Goal: Book appointment/travel/reservation

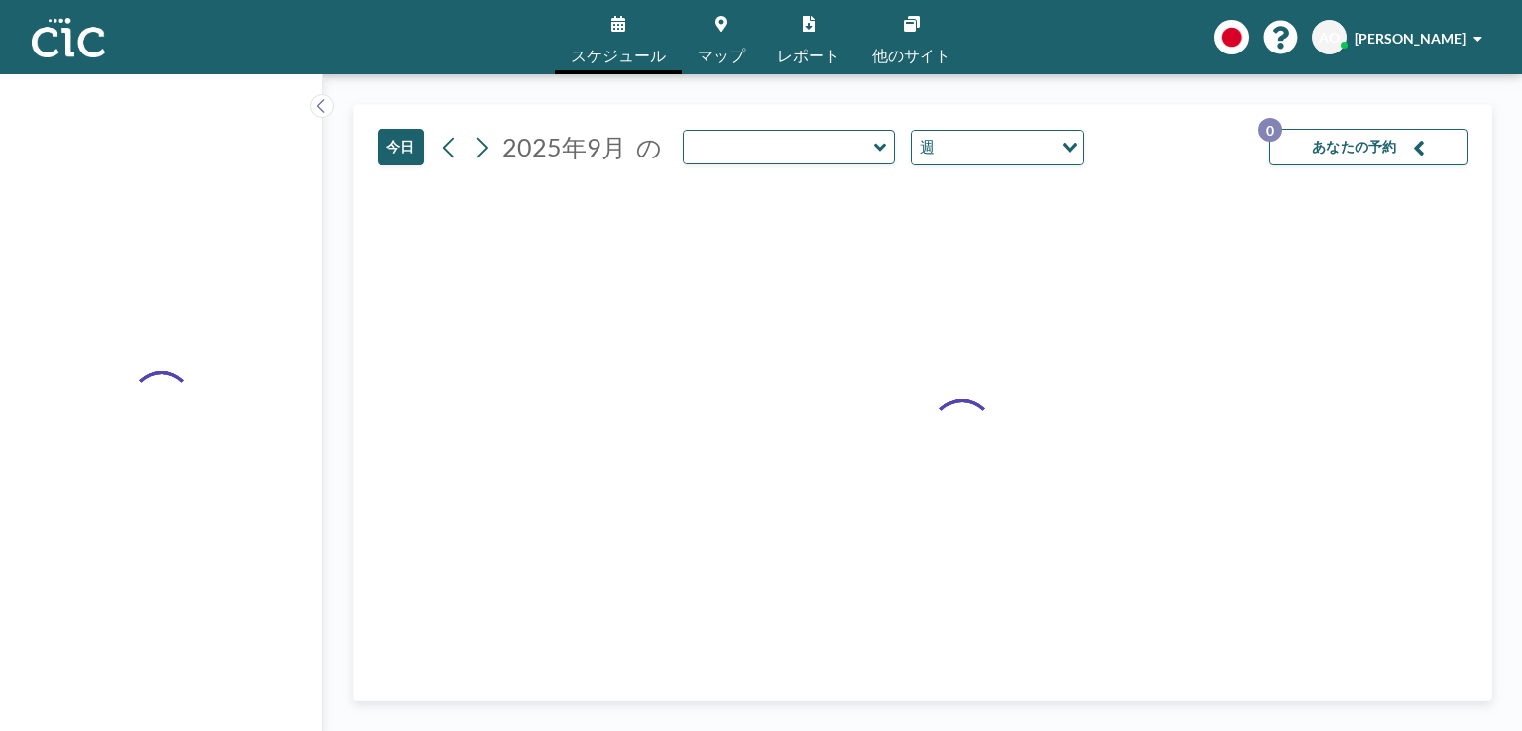
type input "Suji"
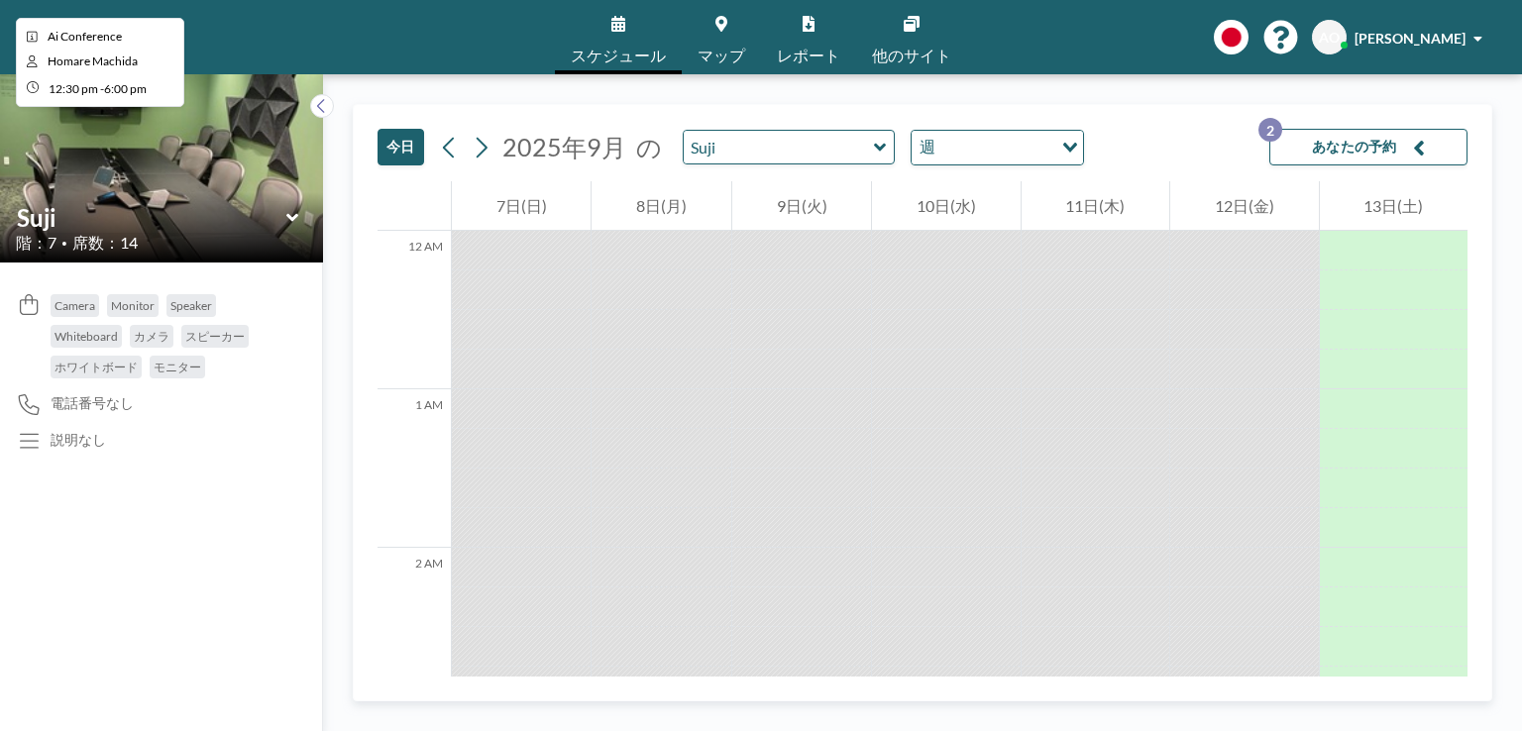
scroll to position [2378, 0]
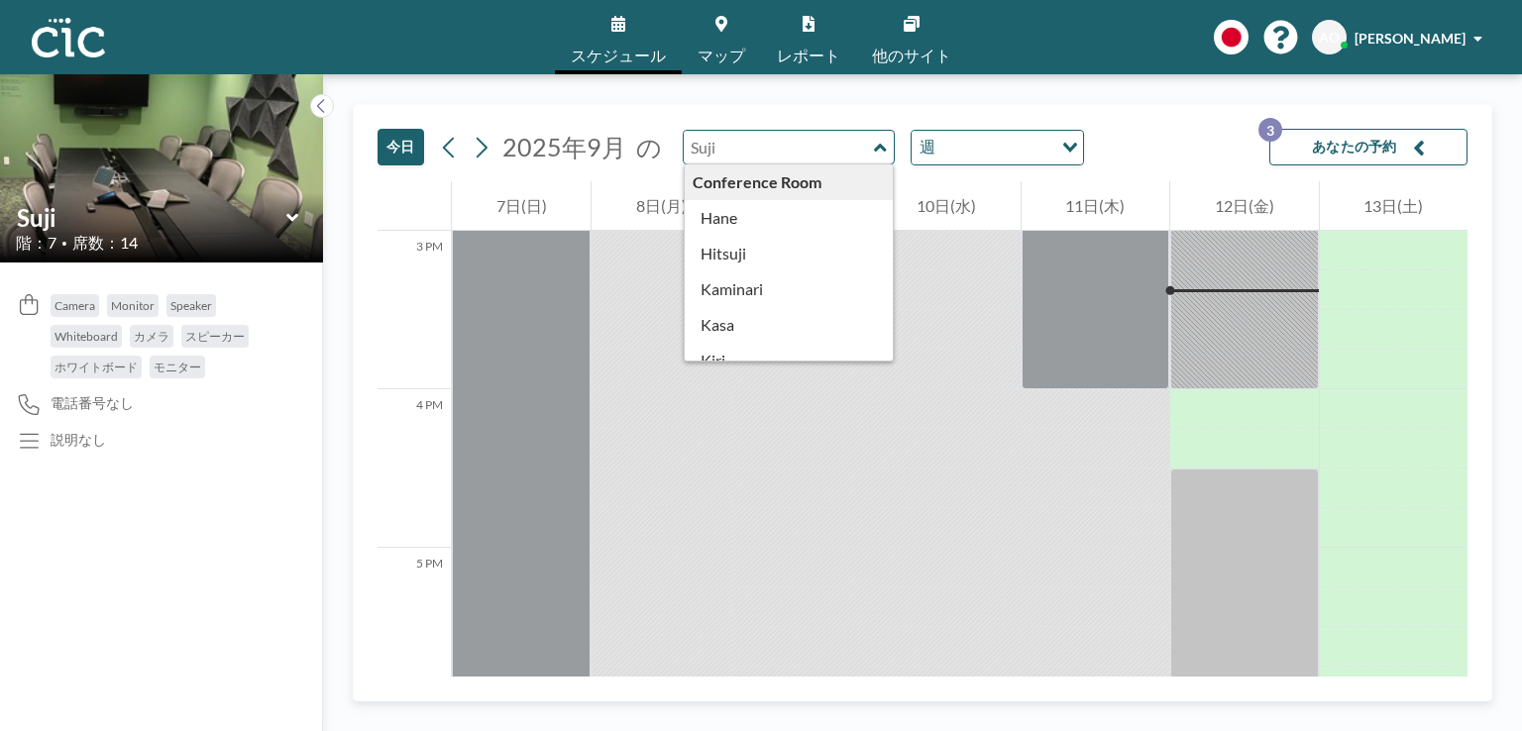
click at [725, 154] on input "text" at bounding box center [779, 147] width 190 height 33
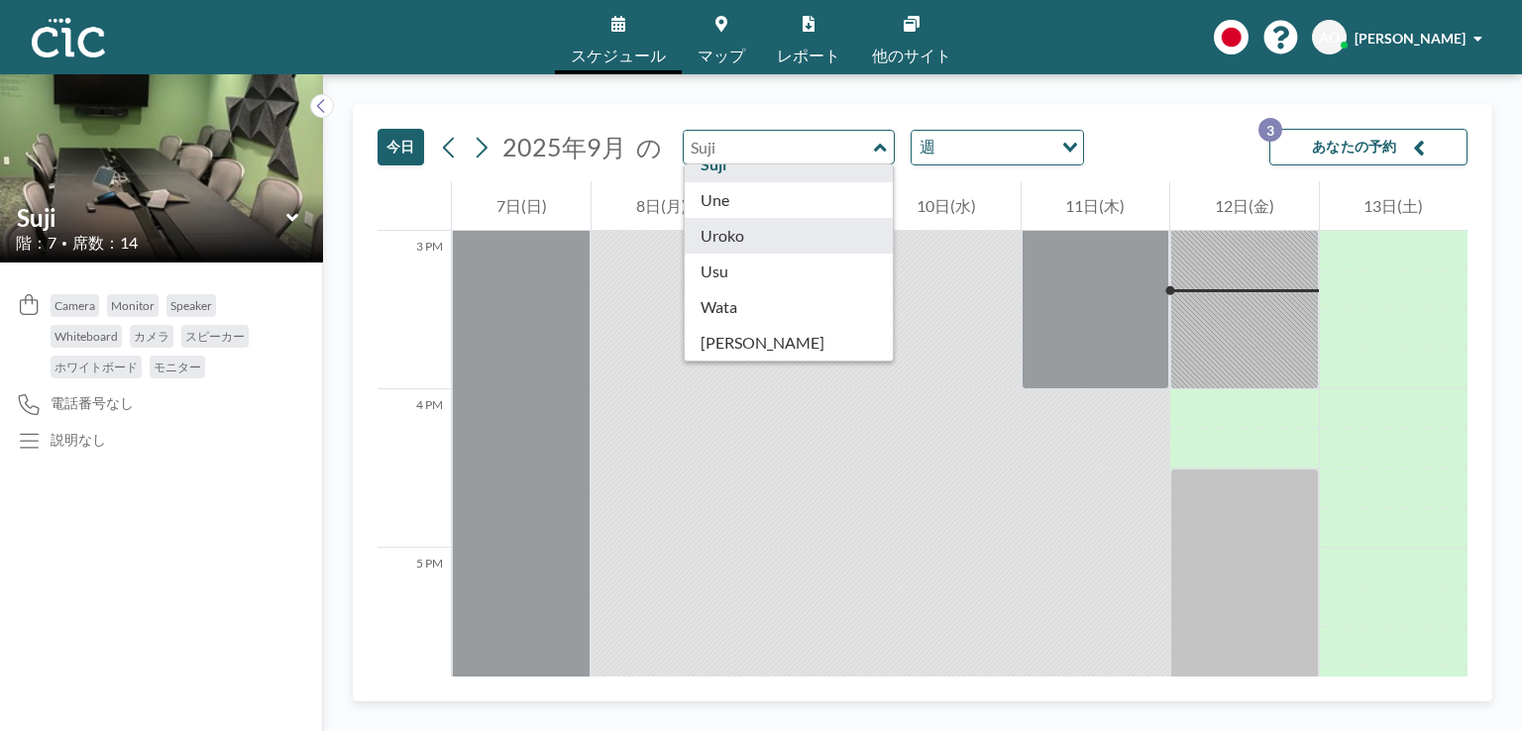
type input "Uroko"
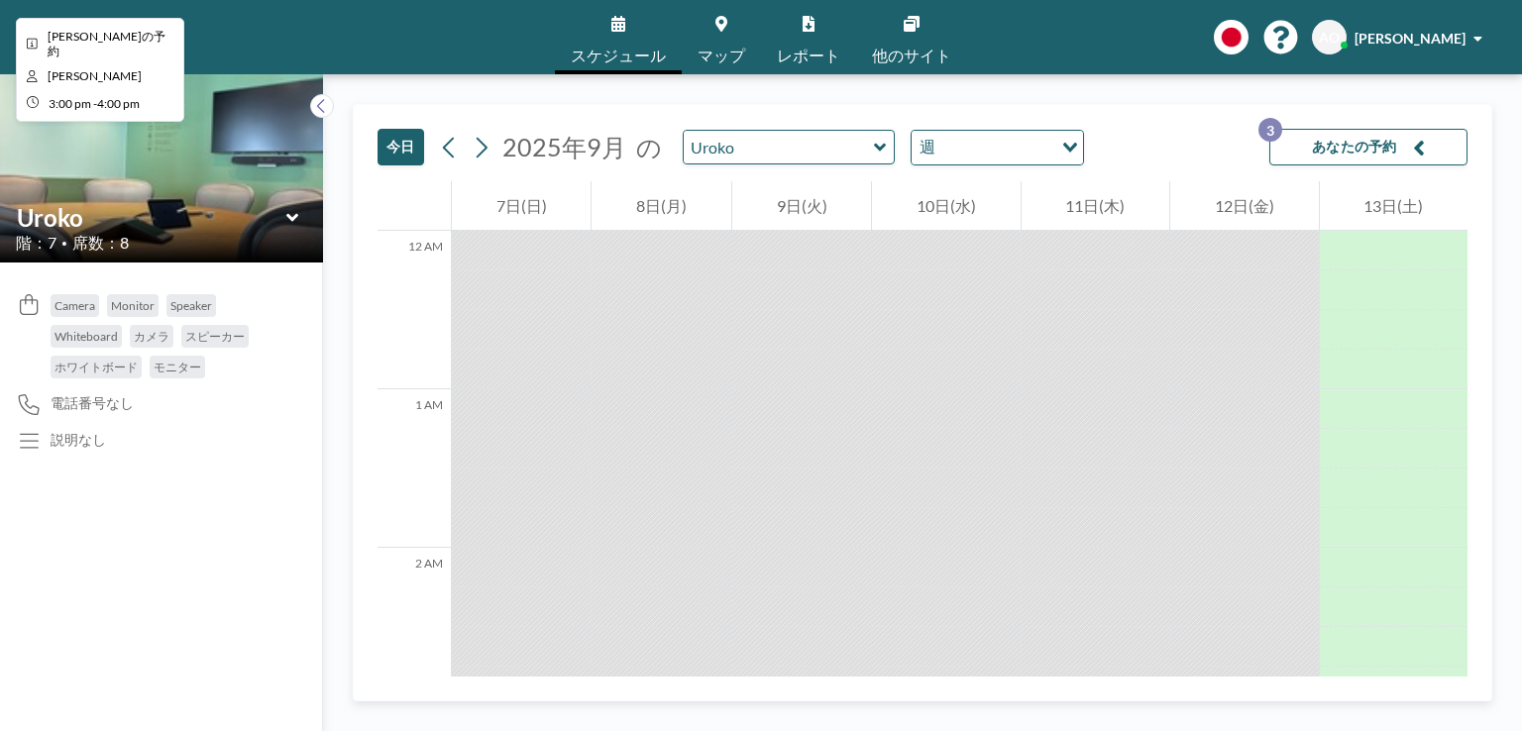
scroll to position [2378, 0]
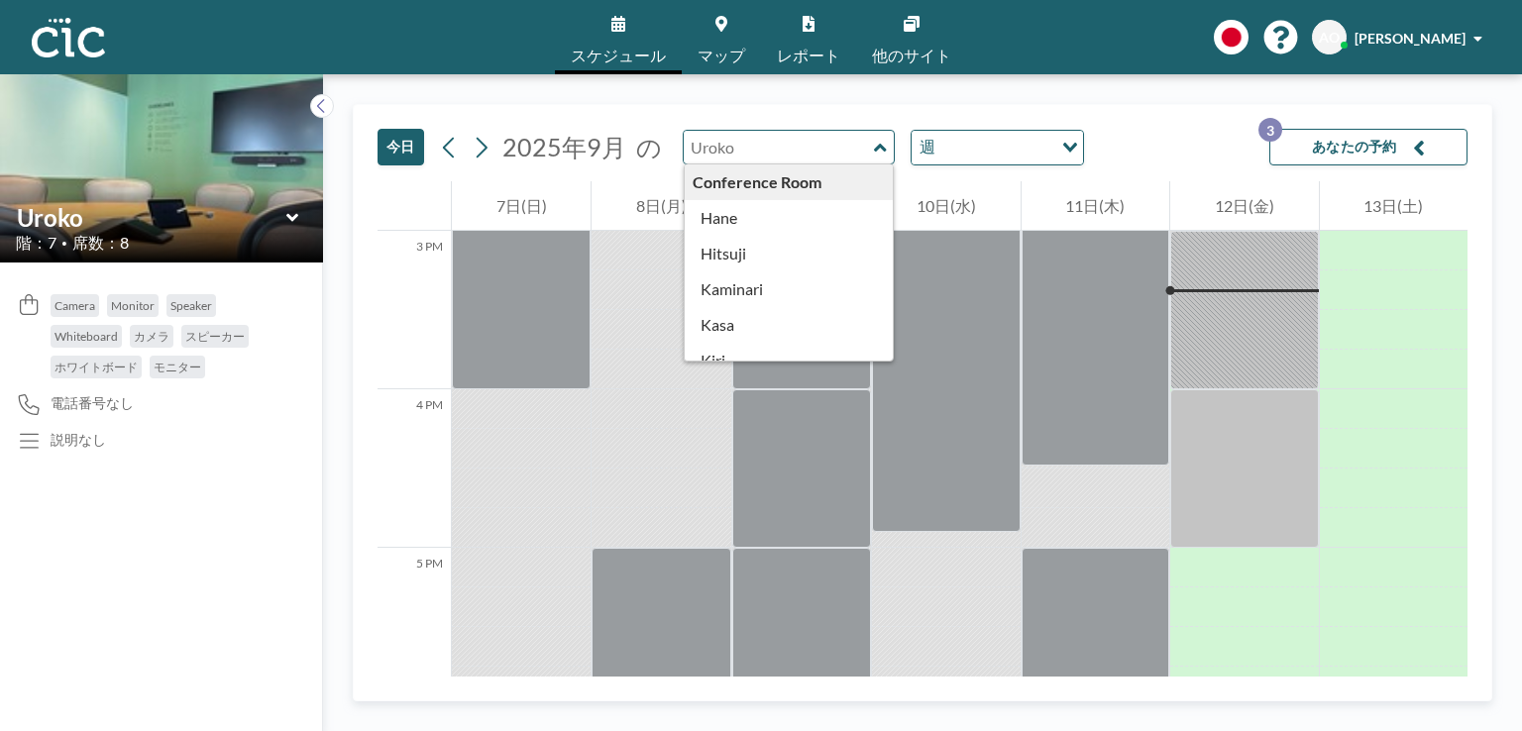
click at [817, 151] on input "text" at bounding box center [779, 147] width 190 height 33
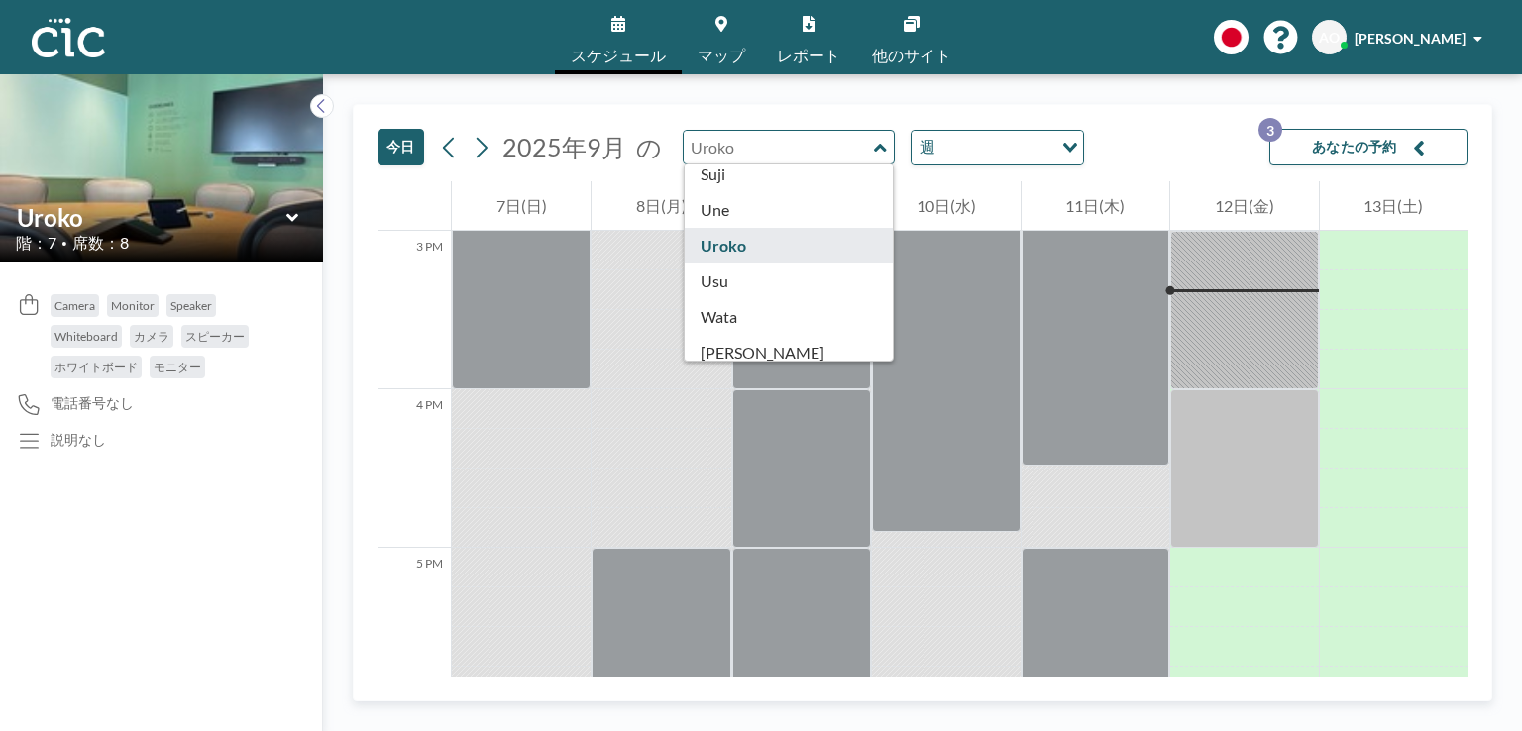
scroll to position [1080, 0]
type input "Usu"
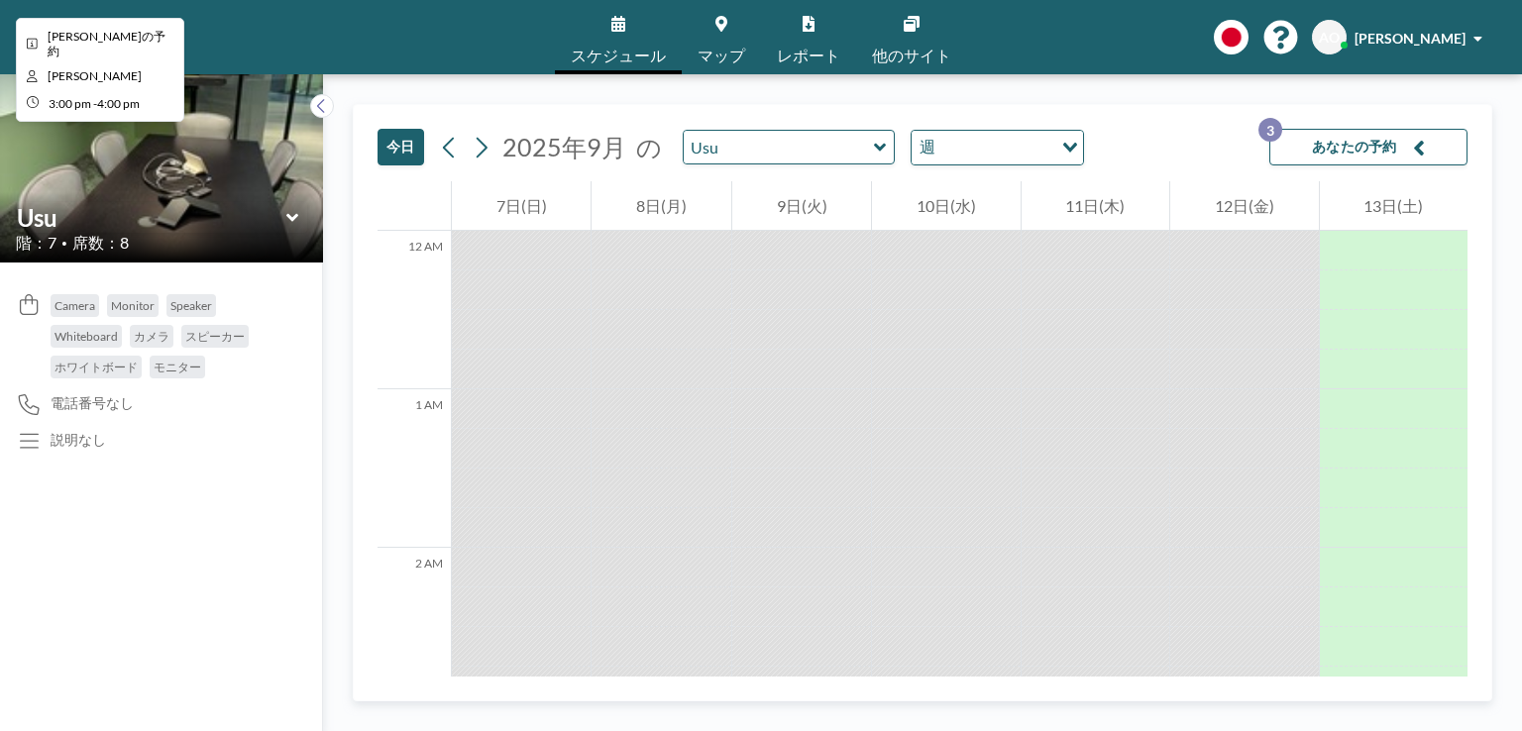
scroll to position [2378, 0]
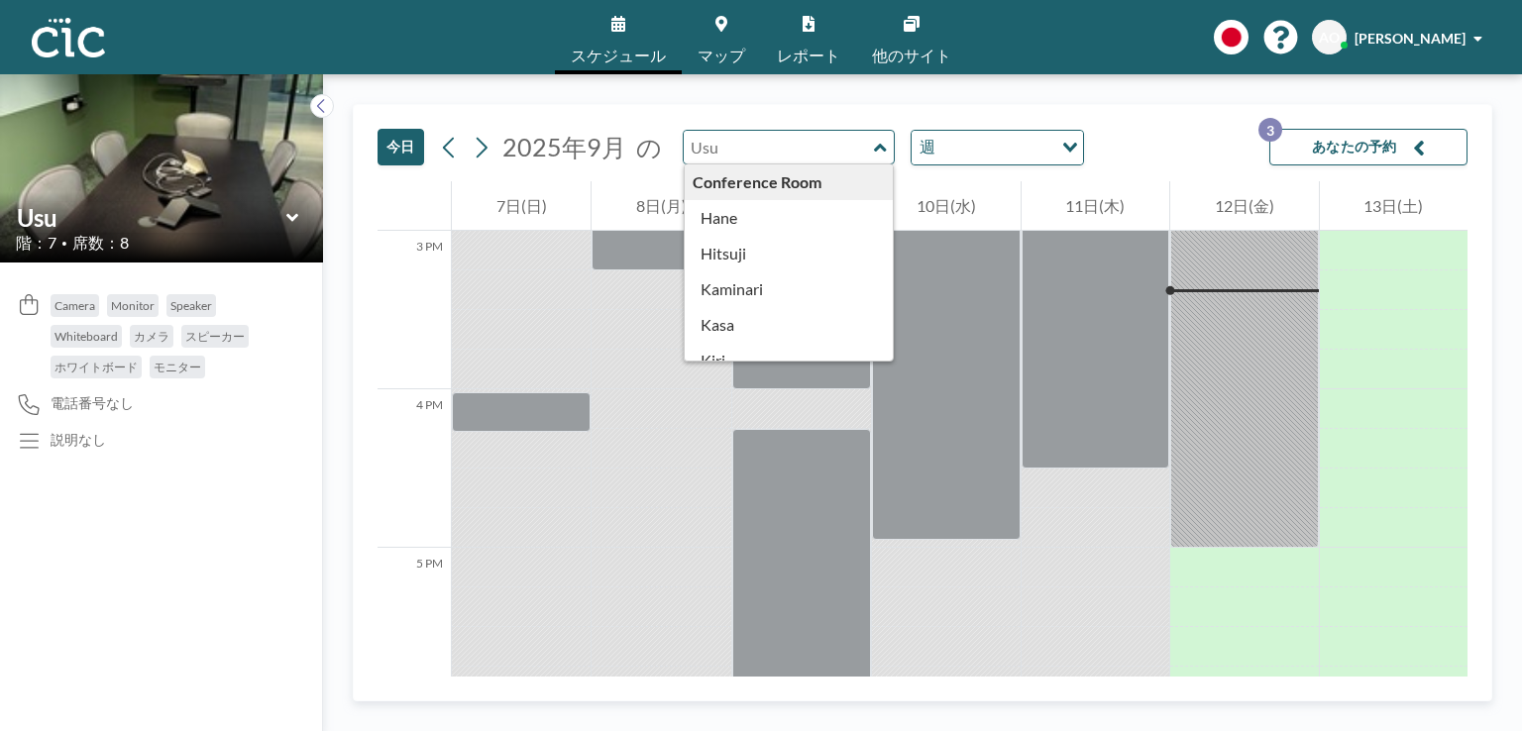
click at [819, 144] on input "text" at bounding box center [779, 147] width 190 height 33
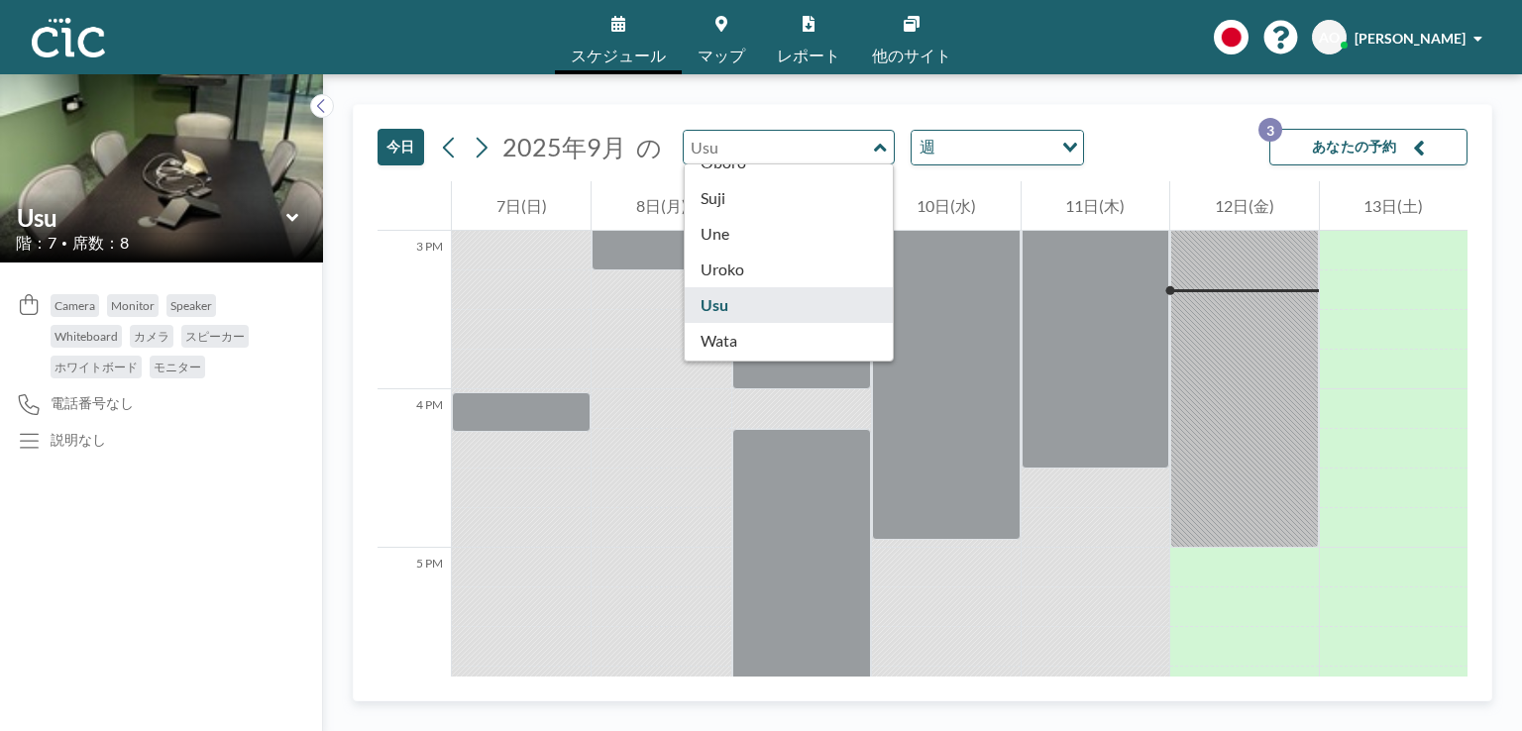
scroll to position [1098, 0]
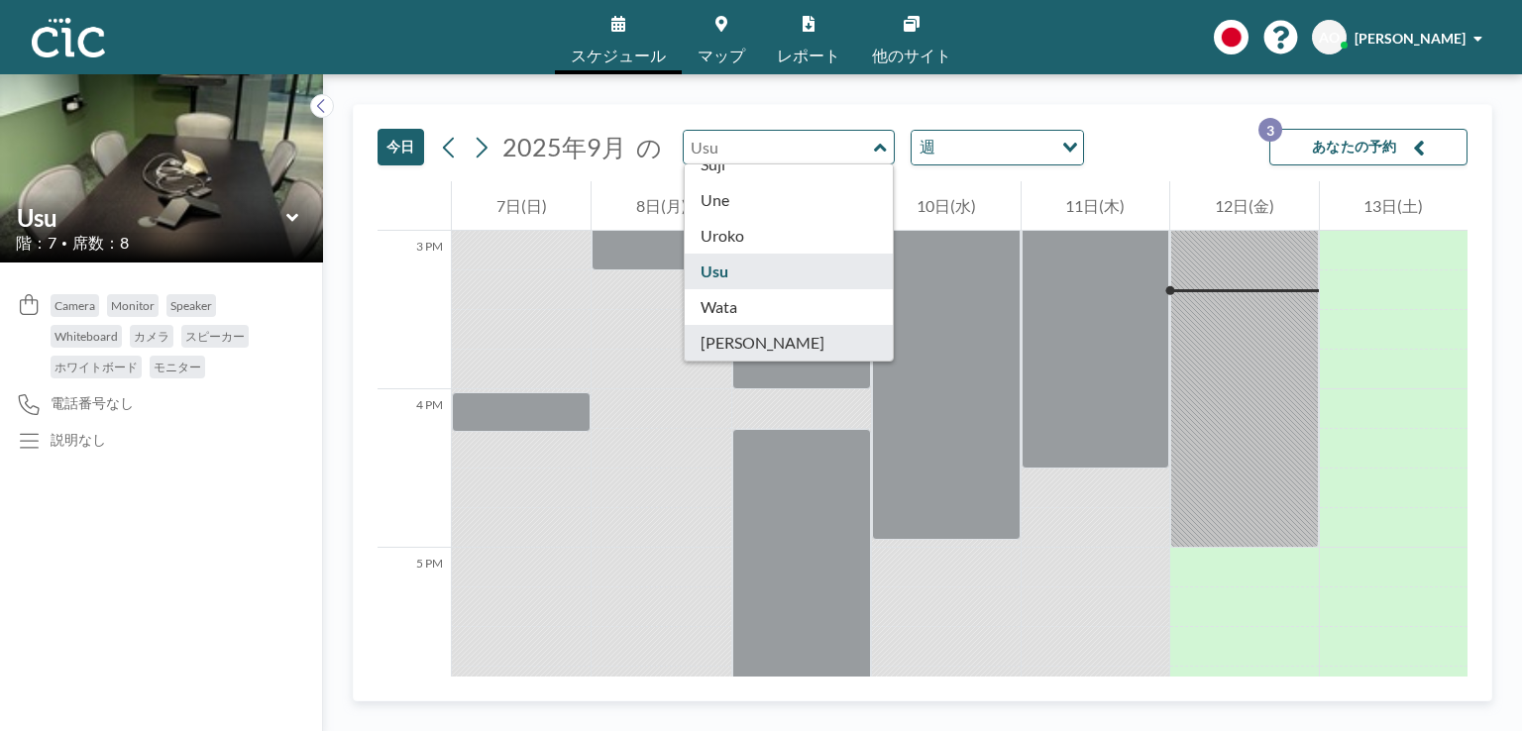
type input "[PERSON_NAME]"
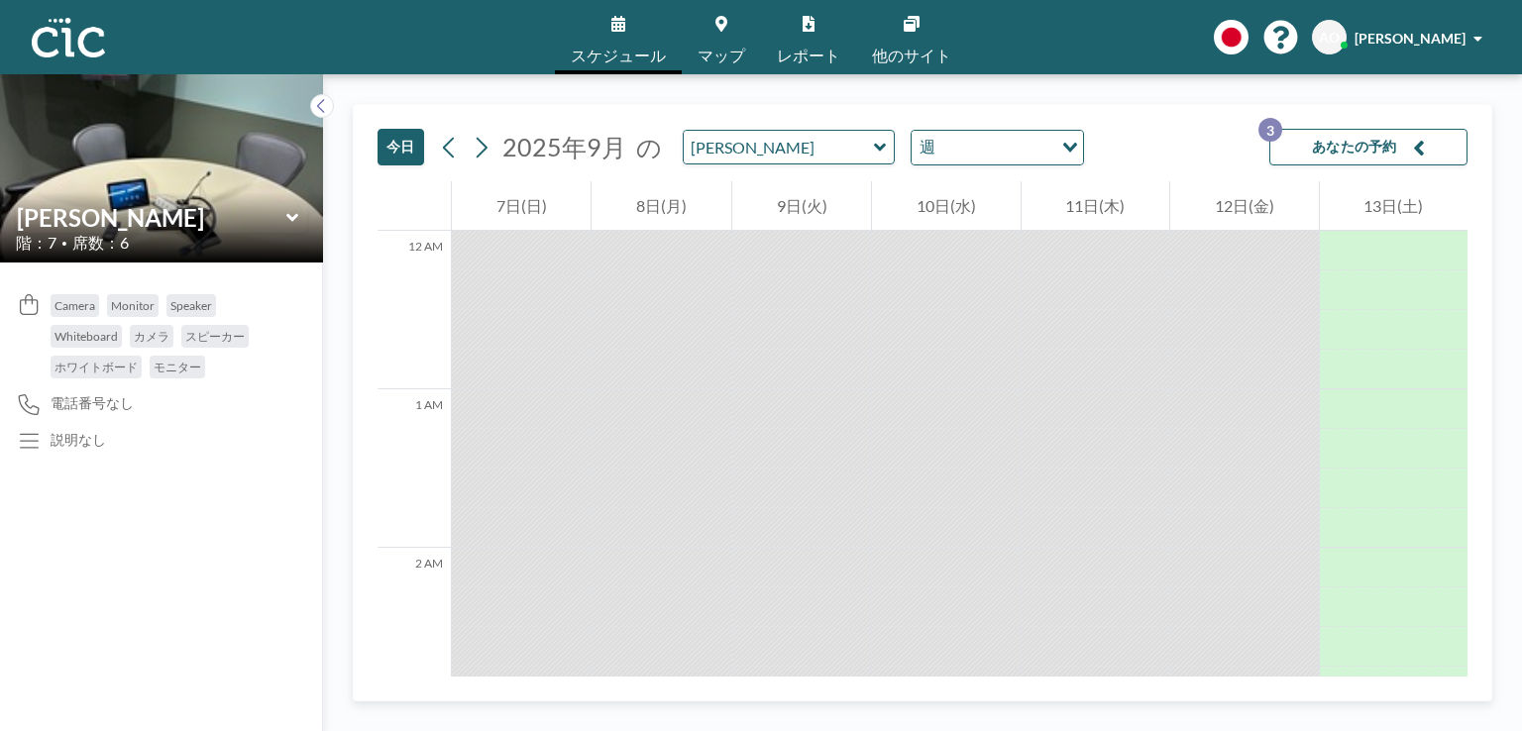
scroll to position [2378, 0]
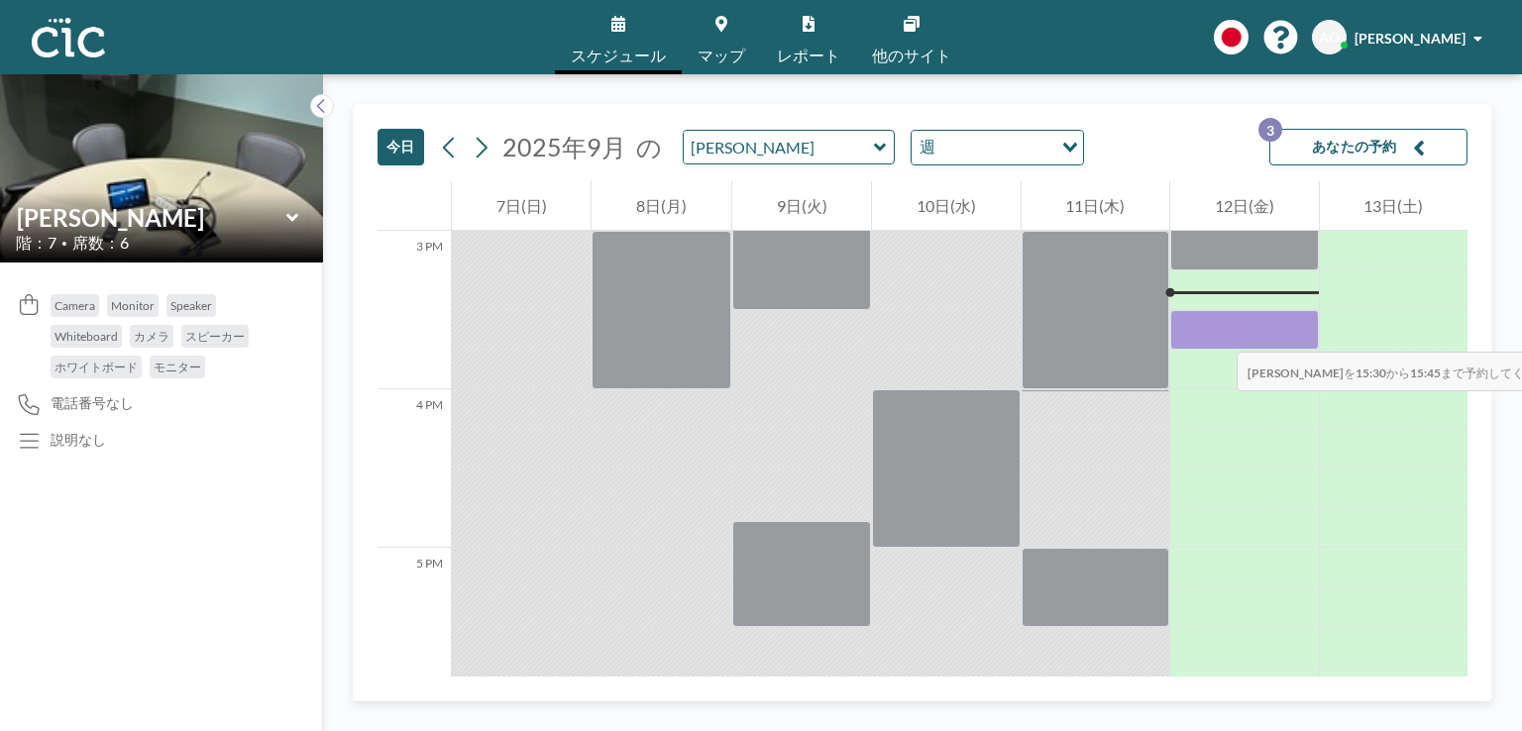
click at [1217, 332] on div at bounding box center [1244, 330] width 148 height 40
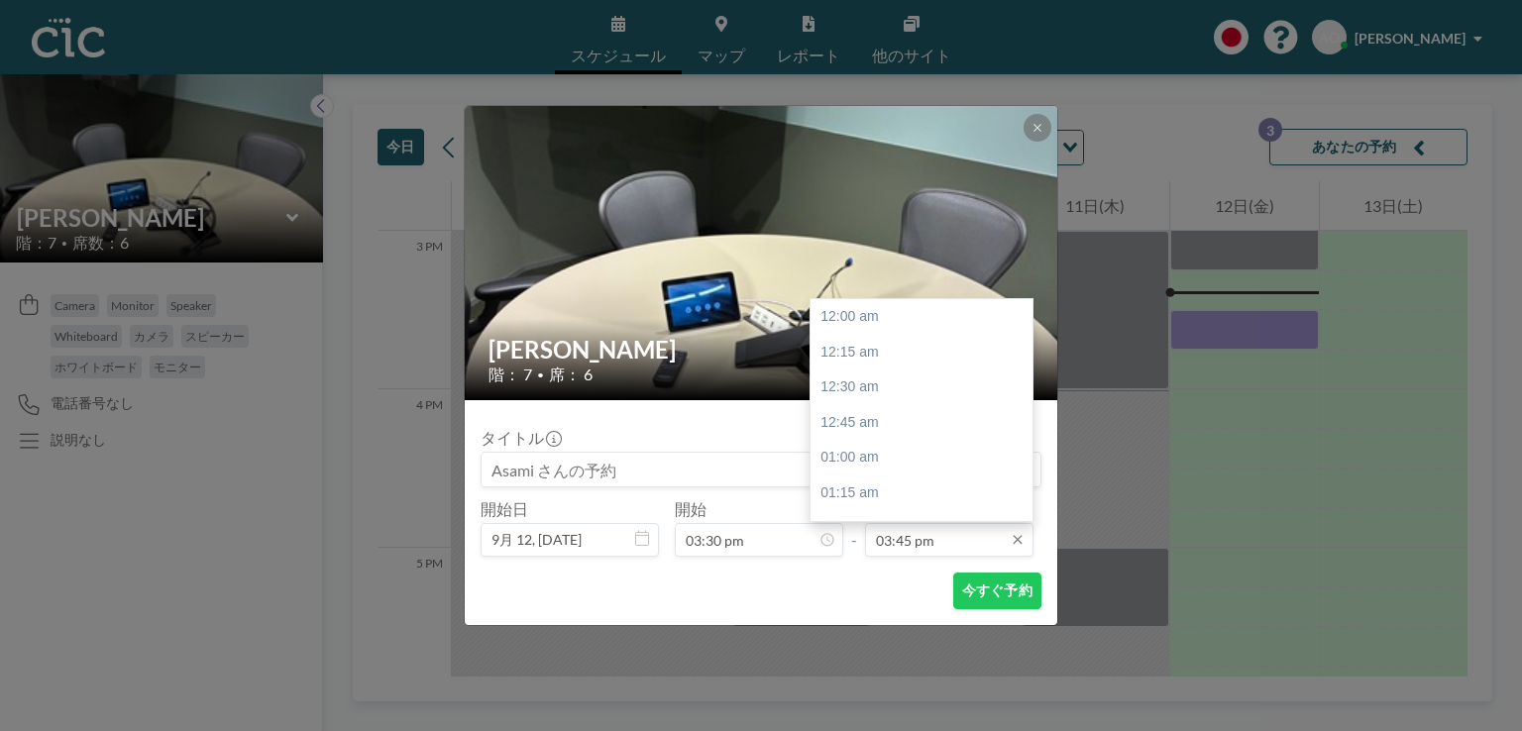
scroll to position [2222, 0]
click at [947, 537] on input "03:45 pm" at bounding box center [949, 540] width 168 height 34
click at [895, 424] on div "04:30 pm" at bounding box center [926, 422] width 232 height 36
type input "04:30 pm"
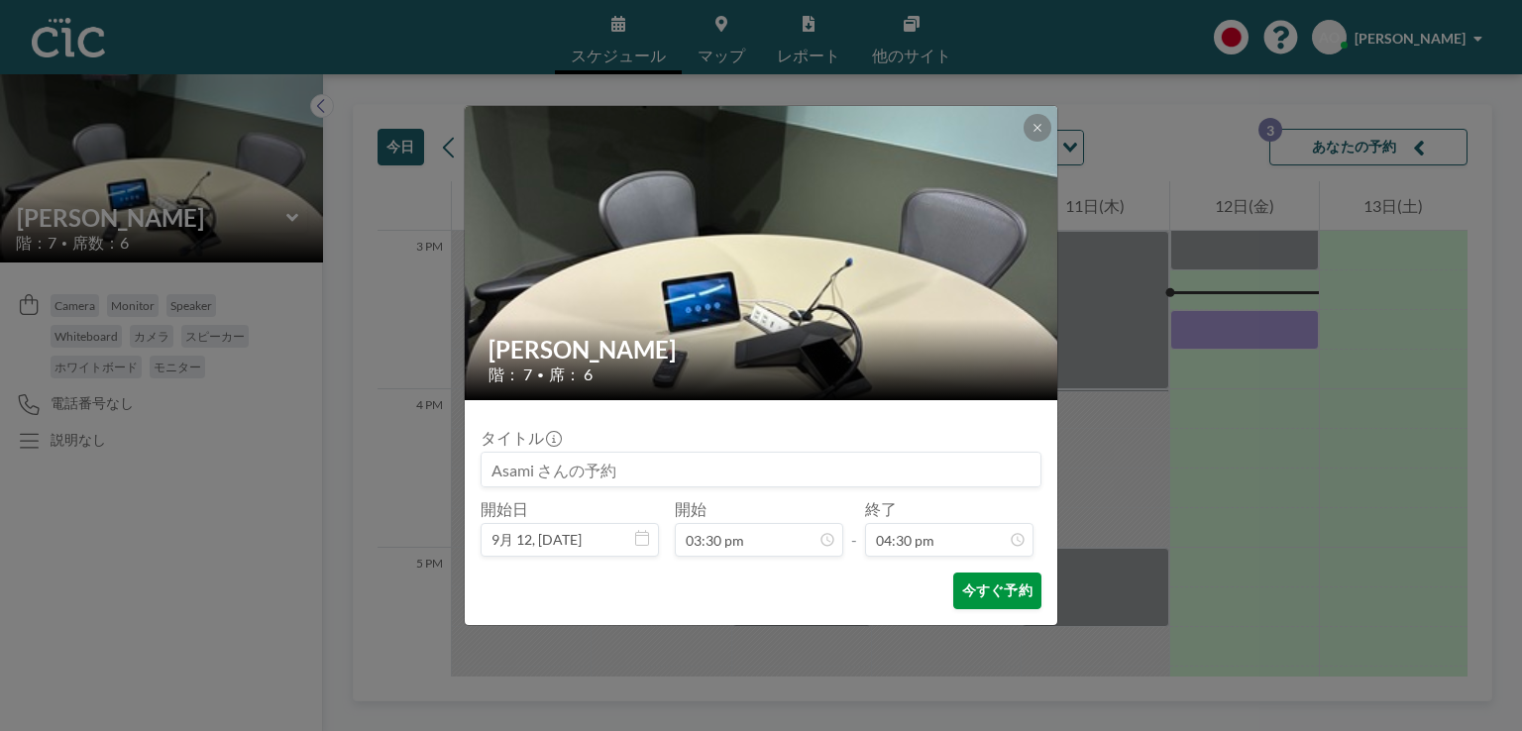
scroll to position [2328, 0]
click at [983, 598] on button "今すぐ予約" at bounding box center [997, 591] width 88 height 37
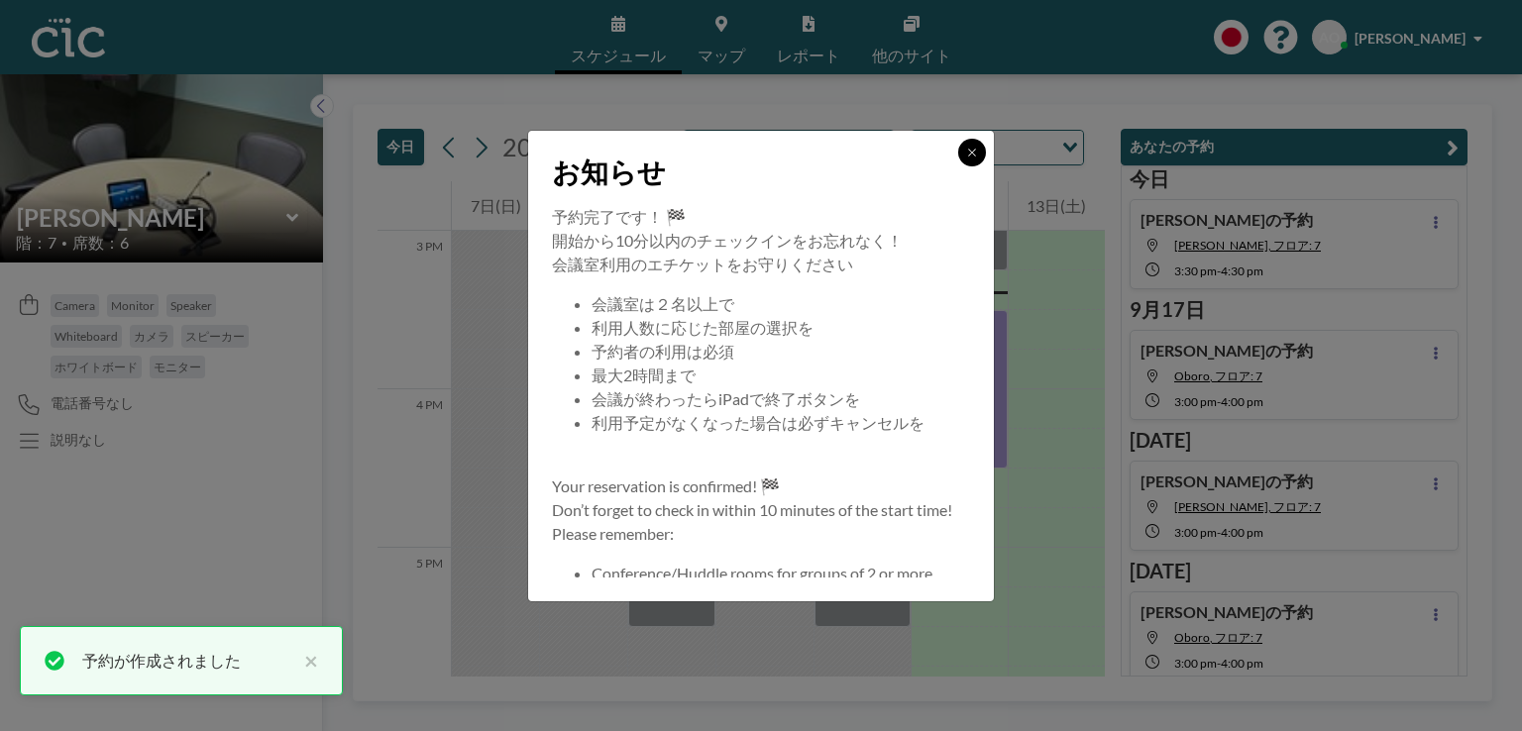
click at [973, 148] on icon at bounding box center [972, 153] width 12 height 12
